Goal: Browse casually: Explore the website without a specific task or goal

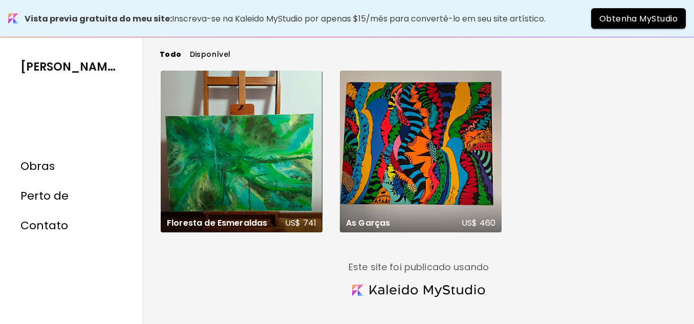
click at [646, 176] on div "Não ativa em RA Floresta de Esmeraldas US$ 741 Pintura | 80 x 4 cm Não ativa em…" at bounding box center [419, 162] width 516 height 183
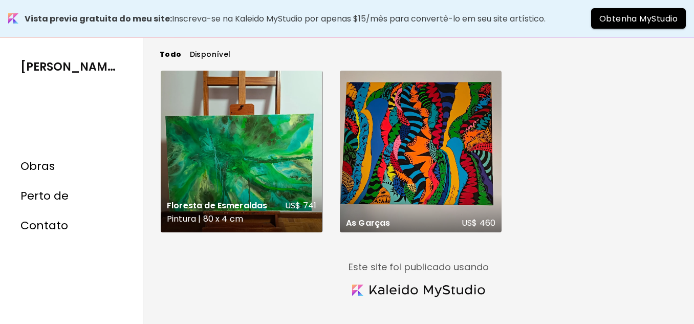
click at [239, 168] on div "Floresta de Esmeraldas US$ 741 Pintura | 80 x 4 cm" at bounding box center [242, 152] width 162 height 162
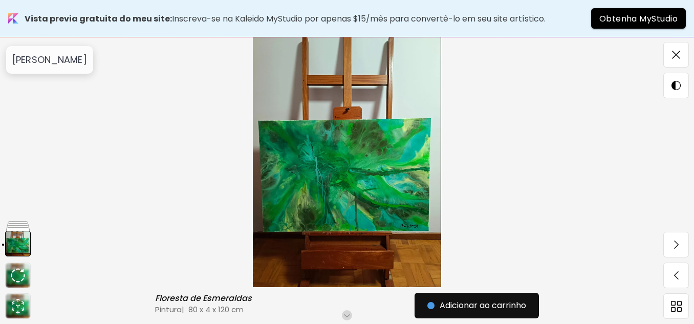
scroll to position [102, 0]
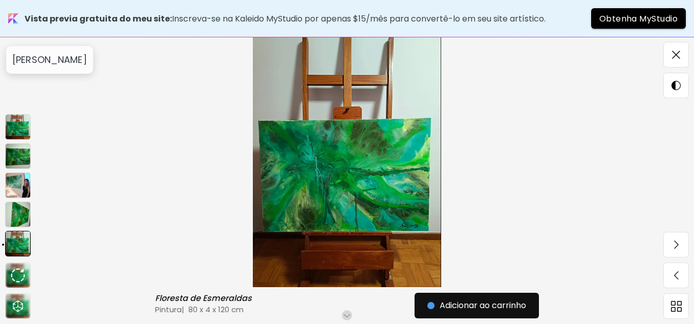
click at [14, 127] on img at bounding box center [18, 127] width 26 height 26
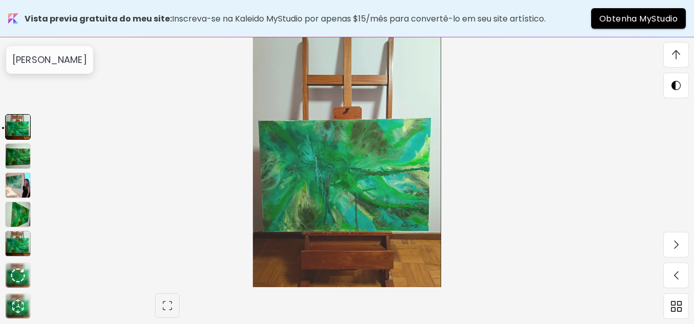
scroll to position [311, 0]
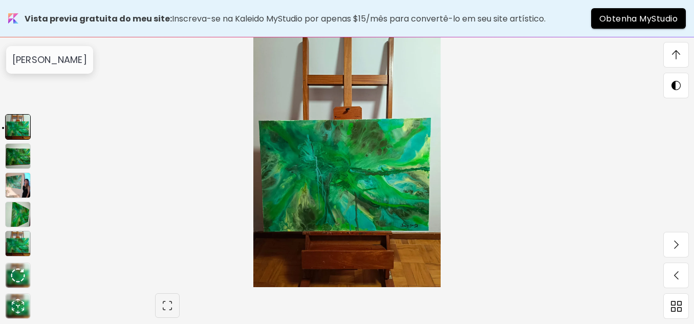
click at [14, 161] on img at bounding box center [18, 156] width 26 height 26
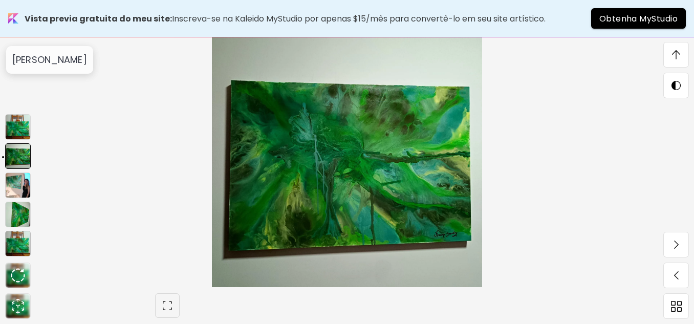
click at [12, 182] on img at bounding box center [18, 185] width 26 height 26
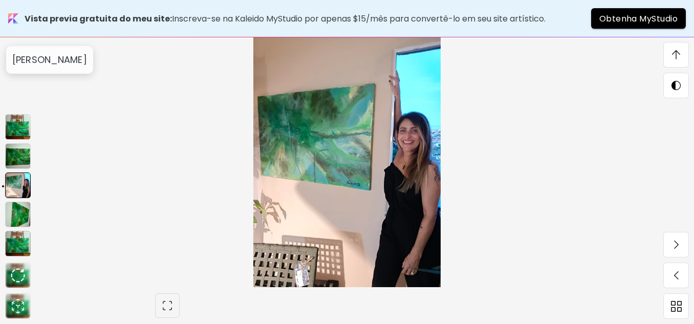
click at [16, 212] on img at bounding box center [18, 215] width 26 height 26
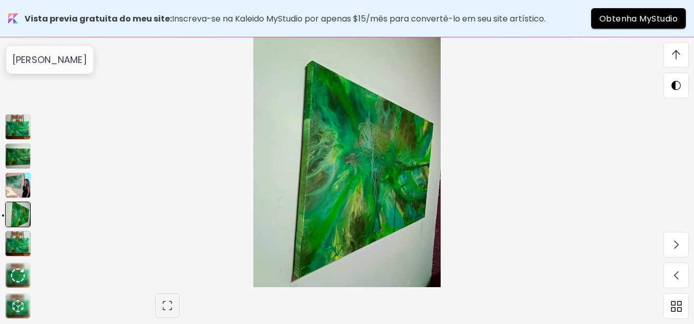
click at [16, 242] on img at bounding box center [18, 244] width 26 height 26
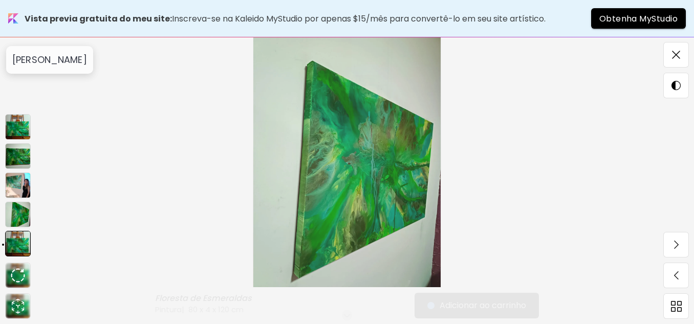
scroll to position [0, 0]
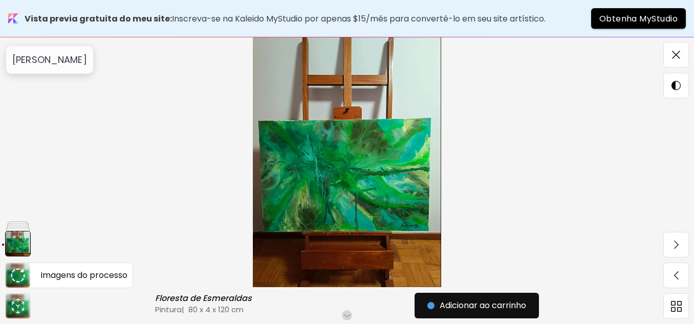
click at [14, 276] on img at bounding box center [18, 275] width 14 height 14
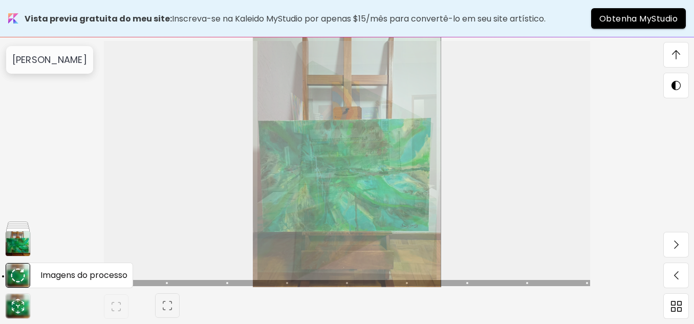
scroll to position [311, 0]
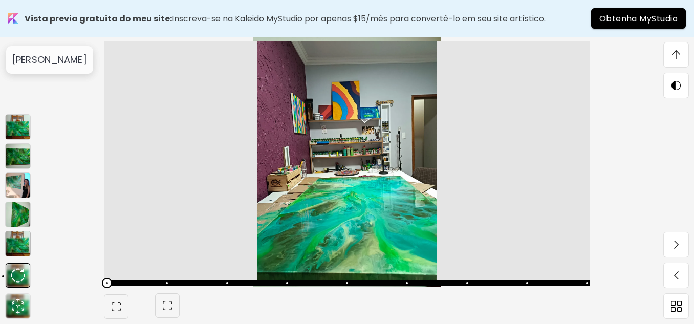
click at [18, 242] on img at bounding box center [18, 244] width 26 height 26
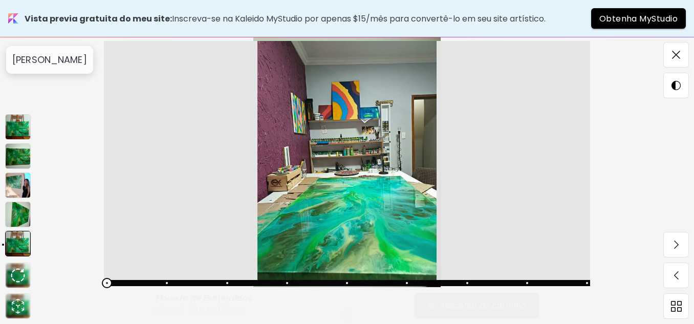
scroll to position [0, 0]
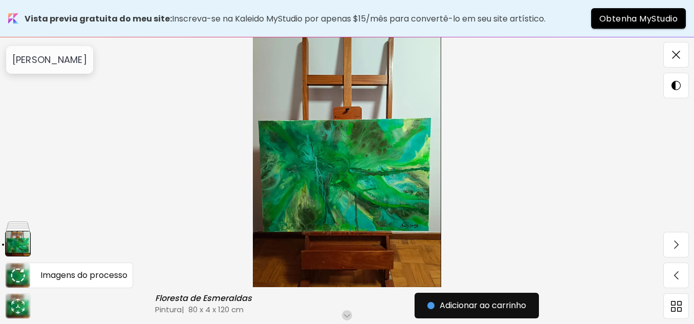
click at [14, 270] on img at bounding box center [18, 275] width 14 height 14
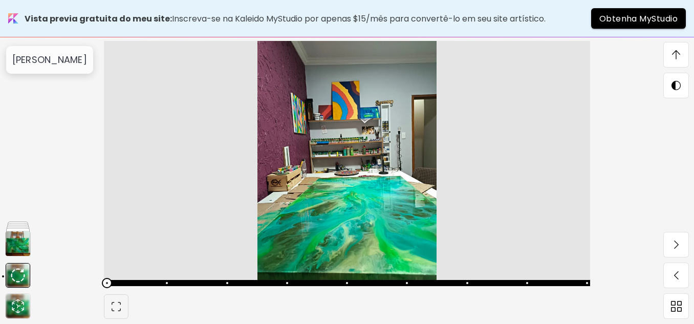
click at [109, 284] on span at bounding box center [107, 283] width 10 height 10
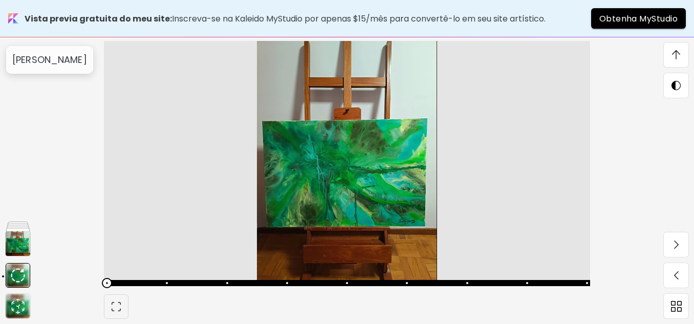
scroll to position [3550, 0]
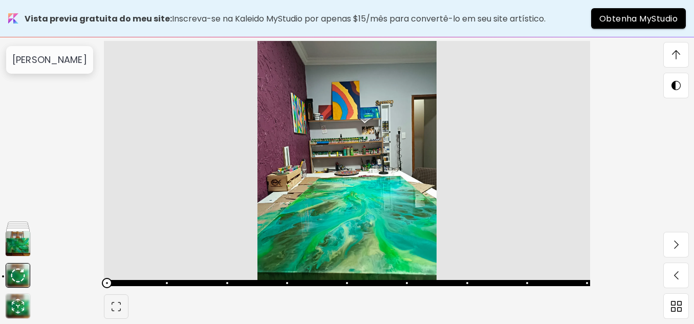
click at [108, 281] on span at bounding box center [107, 283] width 10 height 10
drag, startPoint x: 590, startPoint y: 282, endPoint x: 106, endPoint y: 284, distance: 483.9
click at [106, 287] on span at bounding box center [346, 283] width 480 height 14
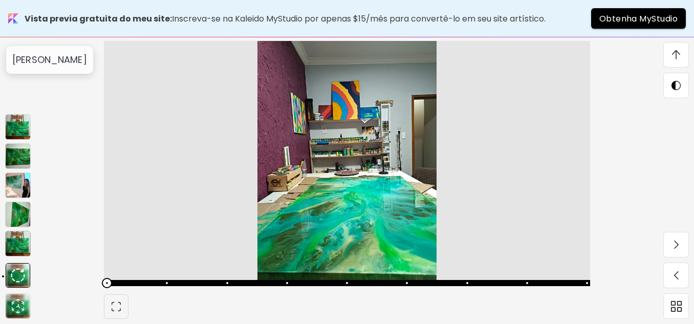
click at [13, 120] on img at bounding box center [18, 127] width 26 height 26
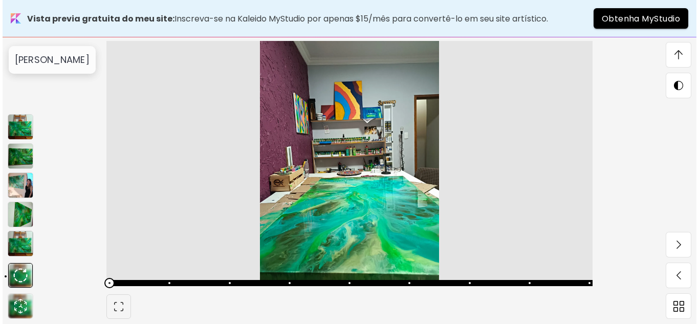
scroll to position [1763, 0]
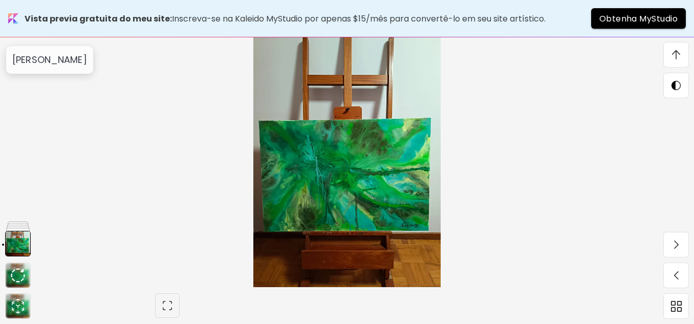
click at [353, 227] on img at bounding box center [347, 162] width 608 height 250
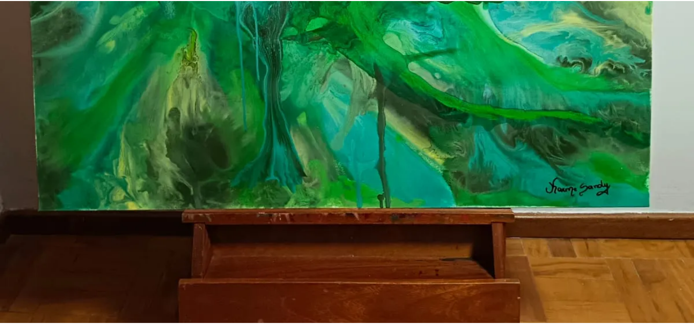
scroll to position [563, 0]
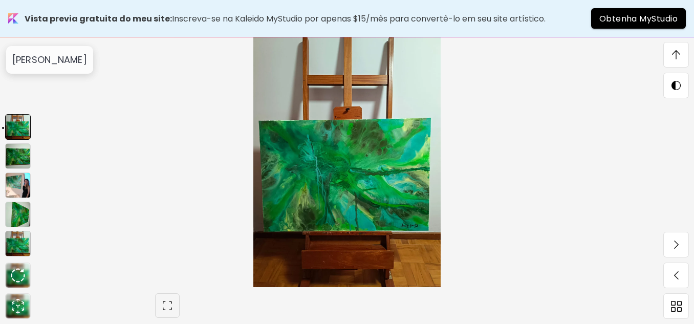
click at [15, 243] on img at bounding box center [18, 244] width 26 height 26
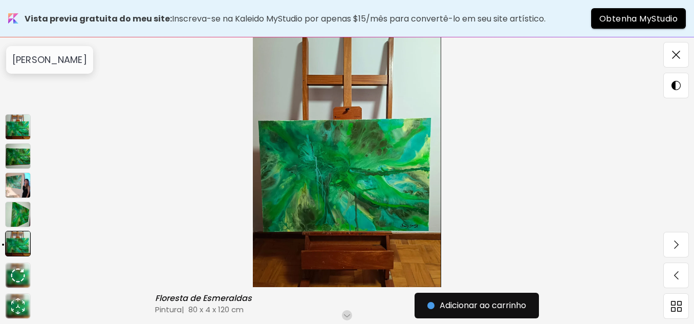
click at [14, 239] on img at bounding box center [18, 244] width 26 height 26
click at [18, 156] on img at bounding box center [18, 156] width 26 height 26
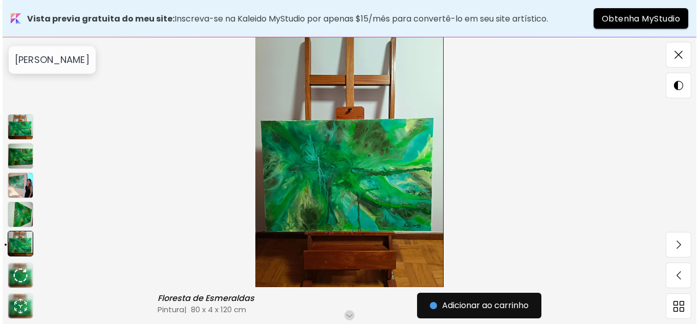
scroll to position [311, 0]
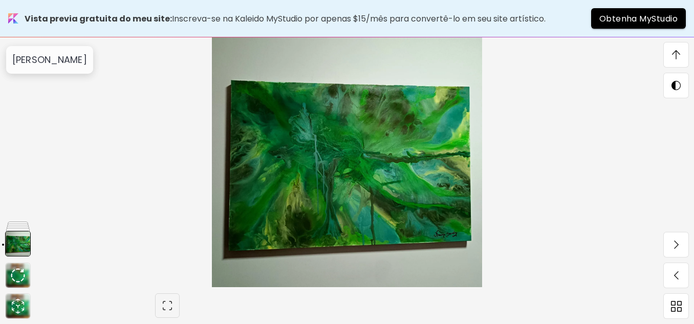
click at [430, 208] on img at bounding box center [347, 162] width 608 height 250
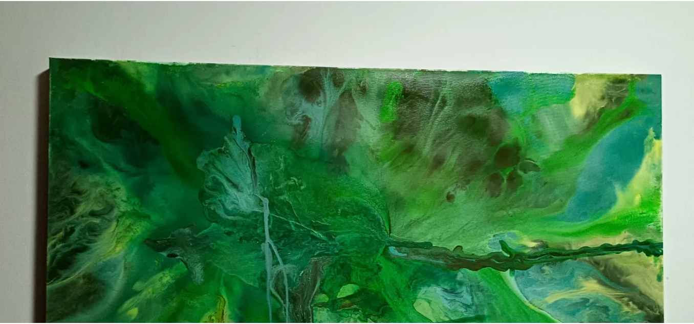
scroll to position [51, 0]
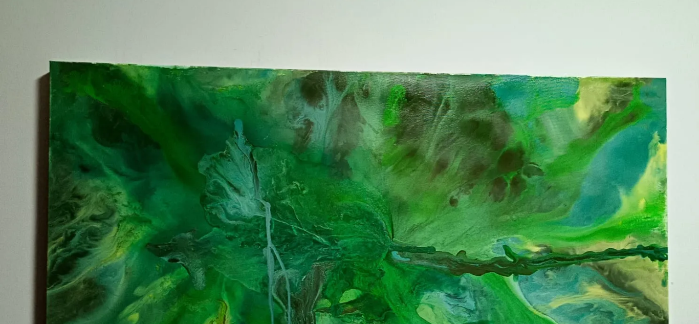
click at [140, 122] on img at bounding box center [349, 273] width 699 height 648
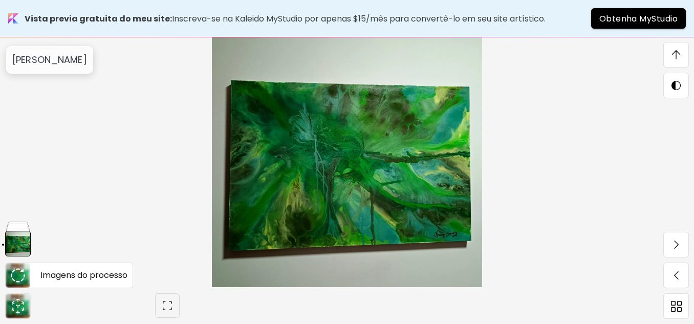
click at [16, 278] on img at bounding box center [18, 275] width 14 height 14
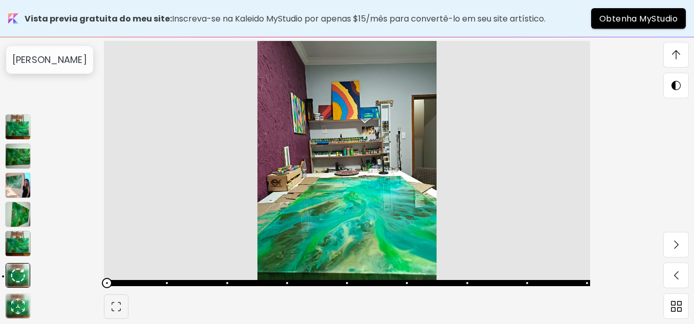
click at [12, 233] on img at bounding box center [18, 244] width 26 height 26
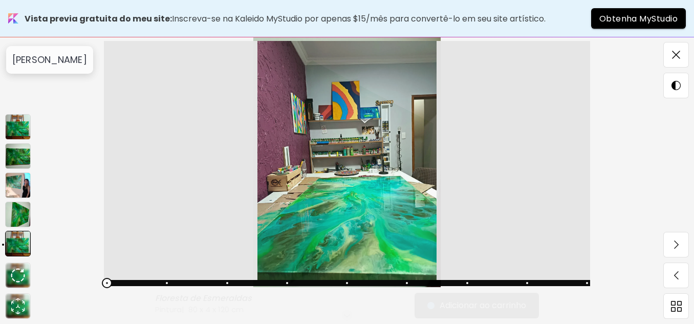
scroll to position [0, 0]
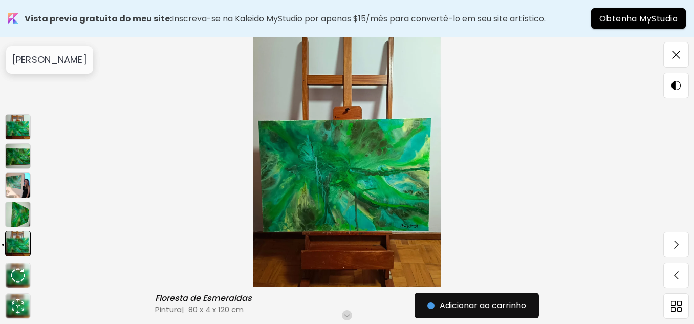
click at [17, 212] on img at bounding box center [18, 215] width 26 height 26
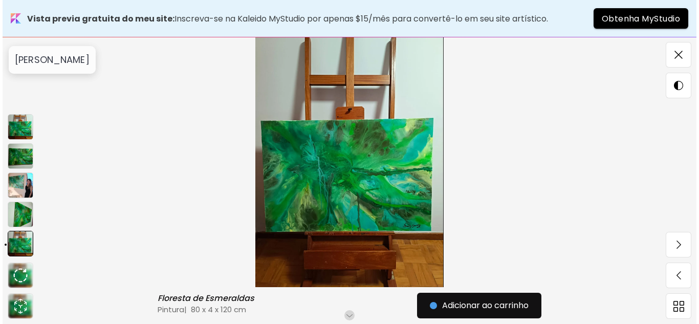
scroll to position [311, 0]
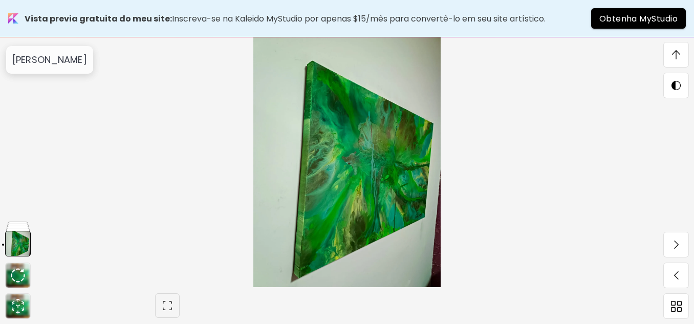
click at [349, 209] on img at bounding box center [347, 162] width 608 height 250
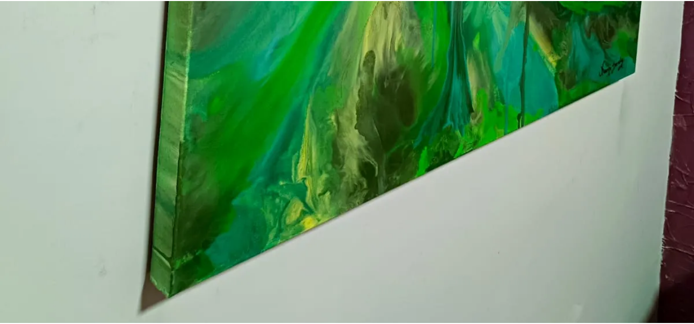
scroll to position [601, 0]
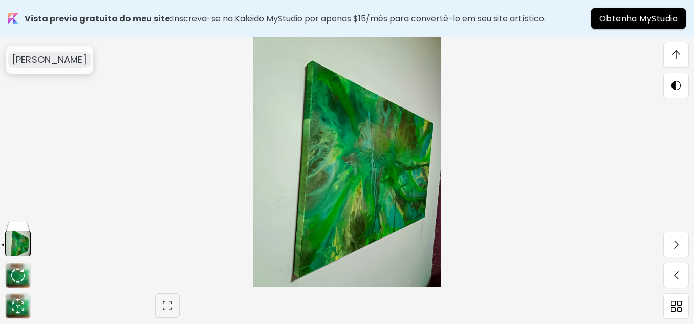
click at [52, 66] on div "[PERSON_NAME]" at bounding box center [49, 59] width 83 height 15
